Goal: Navigation & Orientation: Find specific page/section

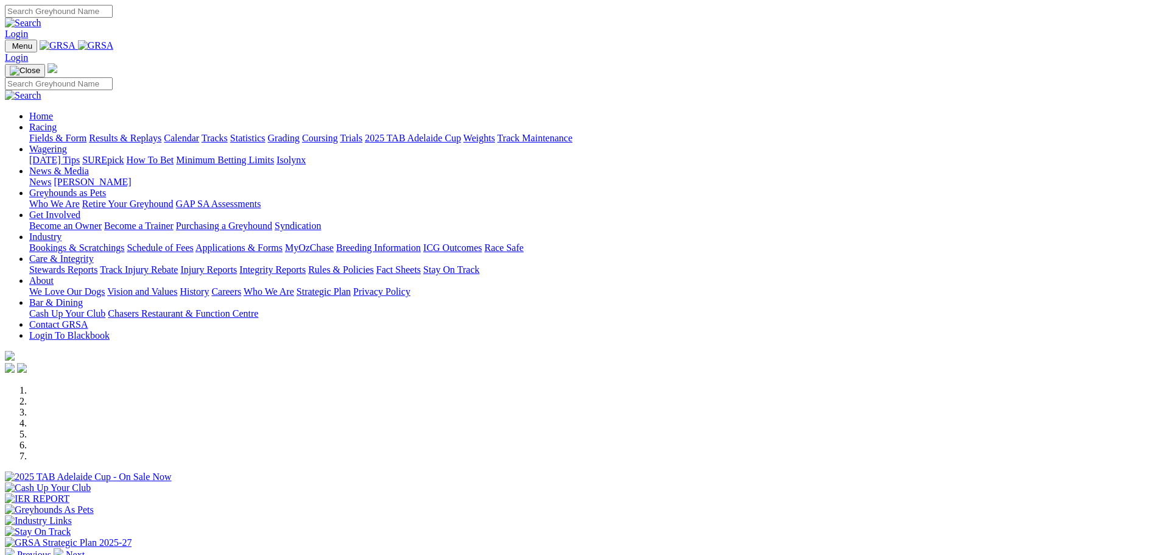
click at [57, 122] on link "Racing" at bounding box center [42, 127] width 27 height 10
click at [199, 133] on link "Calendar" at bounding box center [181, 138] width 35 height 10
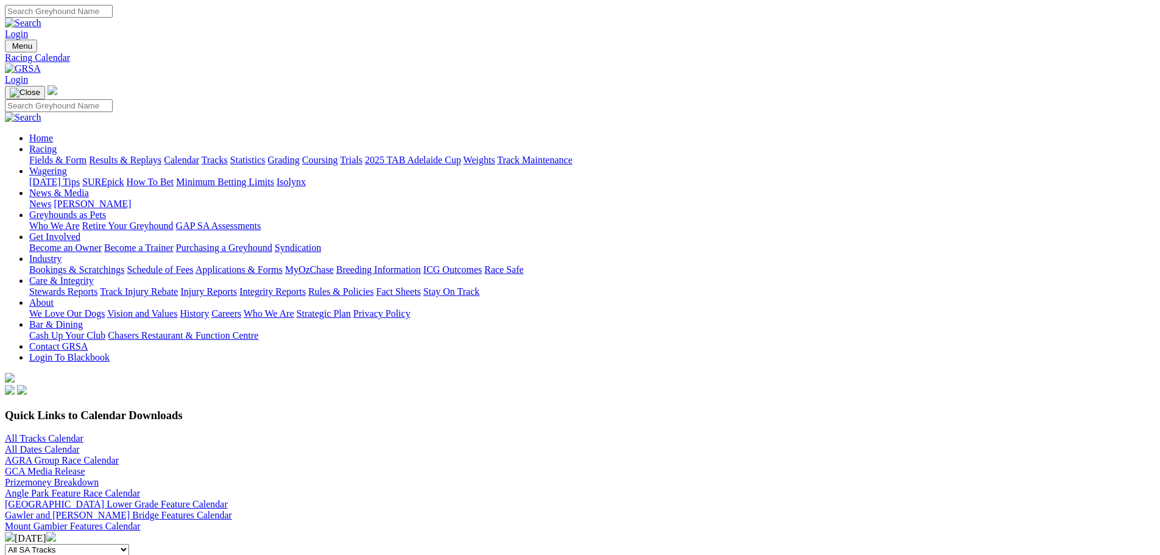
click at [89, 188] on link "News & Media" at bounding box center [59, 193] width 60 height 10
click at [161, 155] on link "Results & Replays" at bounding box center [125, 160] width 72 height 10
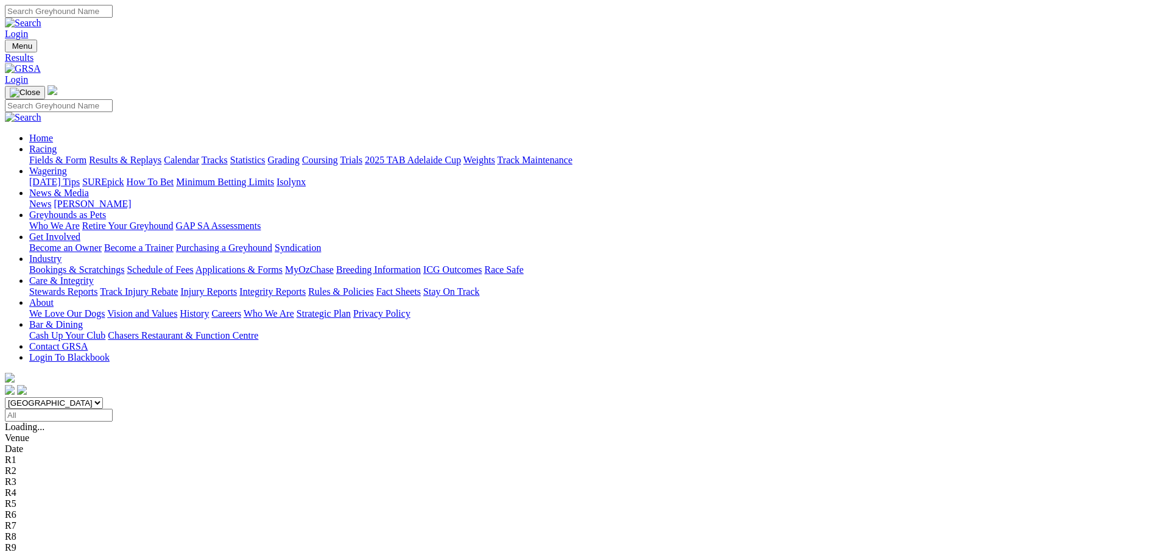
click at [89, 188] on link "News & Media" at bounding box center [59, 193] width 60 height 10
click at [131, 199] on link "[PERSON_NAME]" at bounding box center [92, 204] width 77 height 10
